Goal: Navigation & Orientation: Find specific page/section

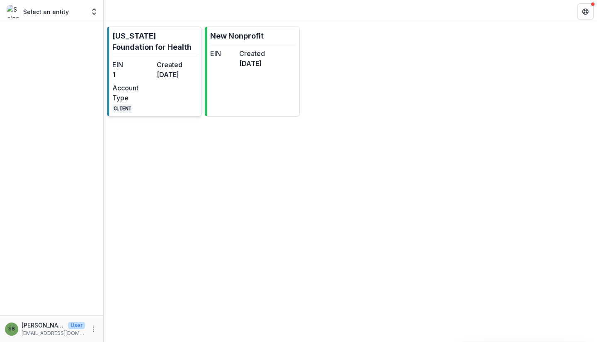
click at [185, 107] on div "EIN 1 Created [DATE] Account Type CLIENT" at bounding box center [154, 86] width 85 height 53
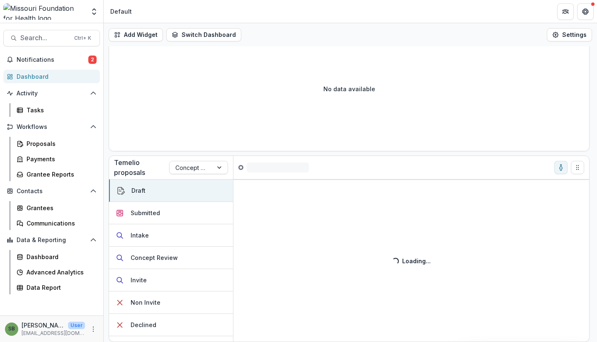
click at [59, 76] on div "Dashboard" at bounding box center [55, 76] width 77 height 9
click at [44, 261] on div "Dashboard" at bounding box center [60, 256] width 67 height 9
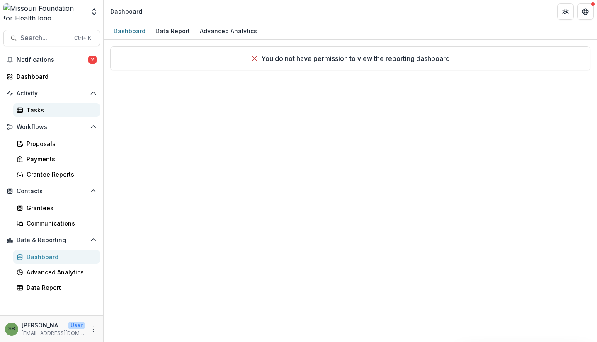
click at [33, 107] on div "Tasks" at bounding box center [60, 110] width 67 height 9
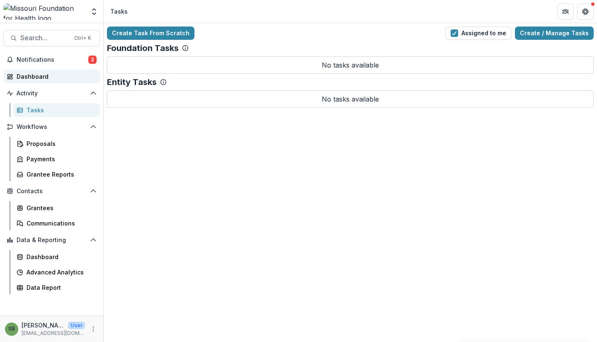
click at [34, 79] on div "Dashboard" at bounding box center [55, 76] width 77 height 9
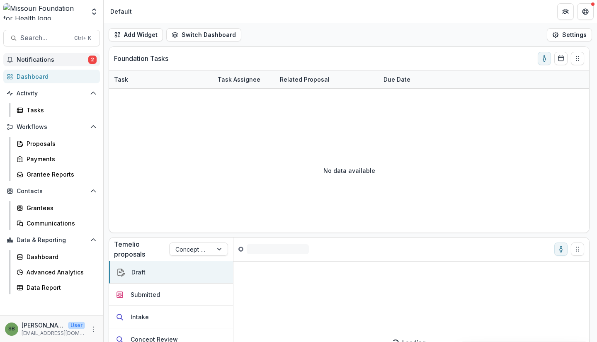
click at [56, 61] on span "Notifications" at bounding box center [53, 59] width 72 height 7
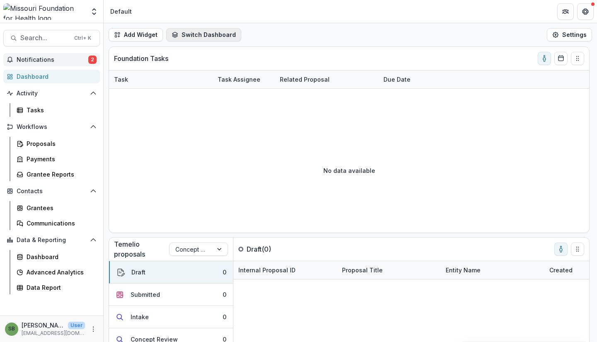
click at [211, 37] on button "Switch Dashboard" at bounding box center [203, 34] width 75 height 13
click at [175, 68] on icon "button" at bounding box center [177, 67] width 8 height 8
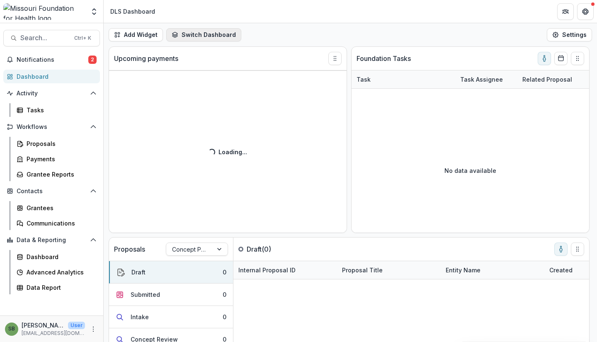
drag, startPoint x: 162, startPoint y: 29, endPoint x: 186, endPoint y: 36, distance: 24.9
click at [162, 29] on div "Add Widget Switch Dashboard Default DLS Dashboard New Dashboard" at bounding box center [175, 34] width 133 height 13
click at [196, 38] on button "Switch Dashboard" at bounding box center [203, 34] width 75 height 13
click at [179, 56] on circle "button" at bounding box center [176, 53] width 7 height 7
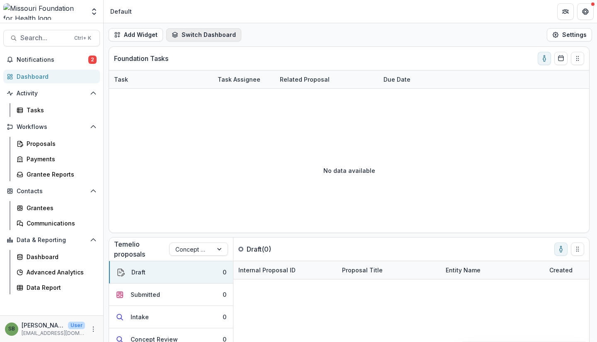
click at [176, 34] on icon "button" at bounding box center [175, 35] width 7 height 7
click at [177, 70] on circle "button" at bounding box center [176, 67] width 7 height 7
